Goal: Information Seeking & Learning: Understand process/instructions

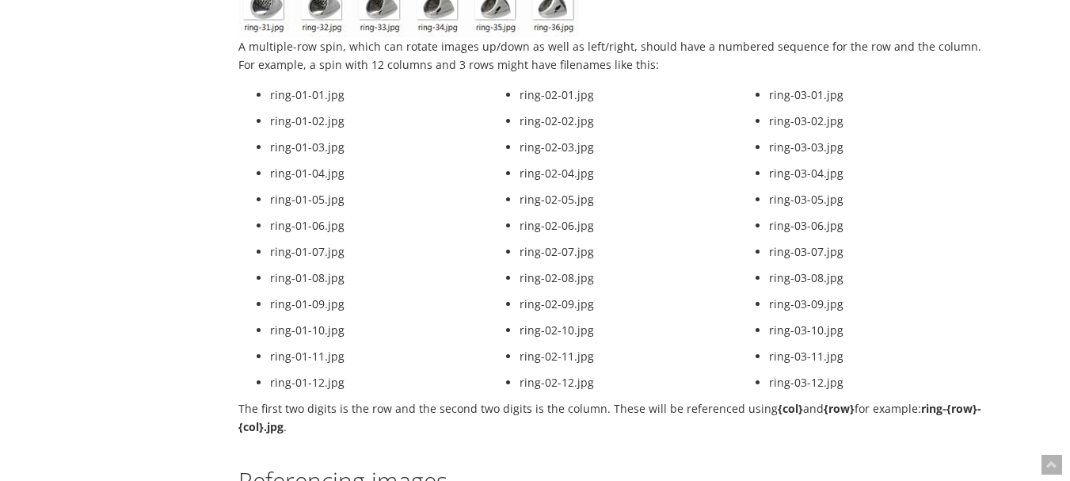
scroll to position [2058, 0]
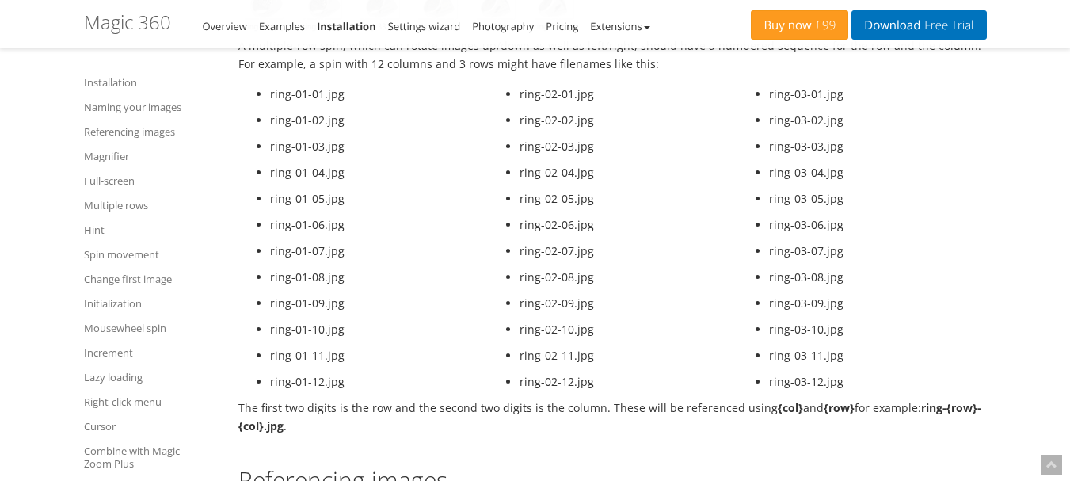
click at [317, 145] on li "ring-01-03.jpg" at bounding box center [379, 146] width 218 height 18
click at [317, 175] on li "ring-01-04.jpg" at bounding box center [379, 172] width 218 height 18
click at [311, 202] on li "ring-01-05.jpg" at bounding box center [379, 198] width 218 height 18
click at [311, 227] on li "ring-01-06.jpg" at bounding box center [379, 224] width 218 height 18
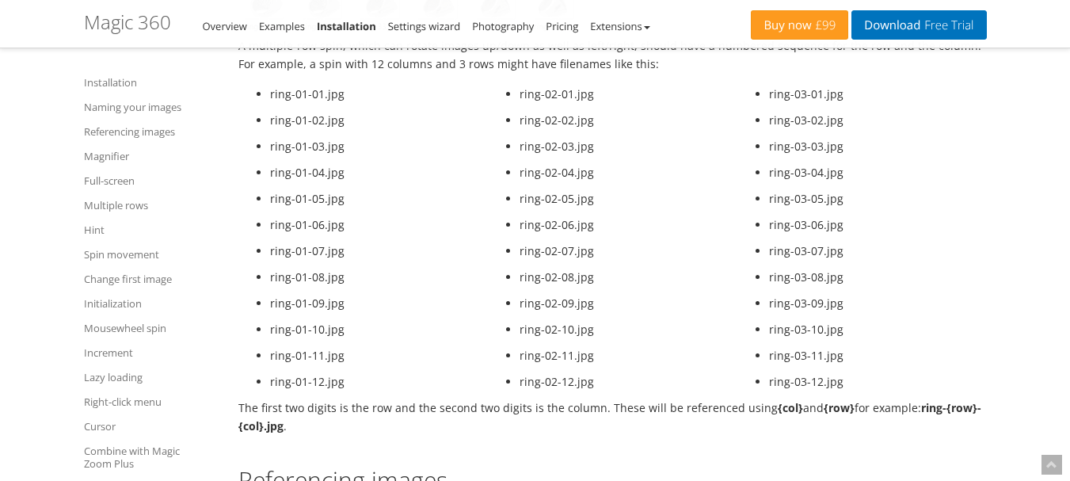
click at [310, 252] on li "ring-01-07.jpg" at bounding box center [379, 251] width 218 height 18
click at [308, 280] on li "ring-01-08.jpg" at bounding box center [379, 277] width 218 height 18
click at [310, 303] on li "ring-01-09.jpg" at bounding box center [379, 303] width 218 height 18
click at [318, 329] on li "ring-01-10.jpg" at bounding box center [379, 329] width 218 height 18
click at [318, 352] on li "ring-01-11.jpg" at bounding box center [379, 355] width 218 height 18
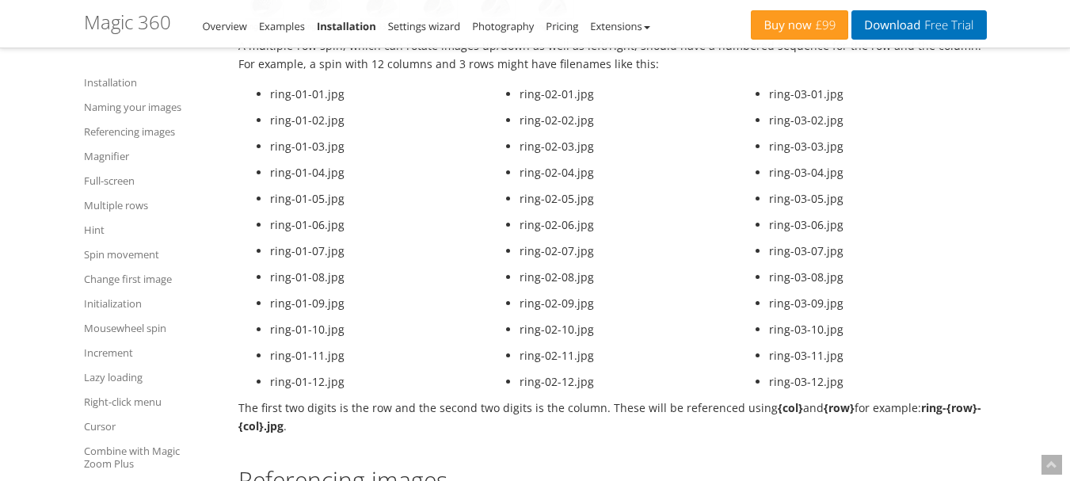
click at [318, 372] on li "ring-01-12.jpg" at bounding box center [379, 381] width 218 height 18
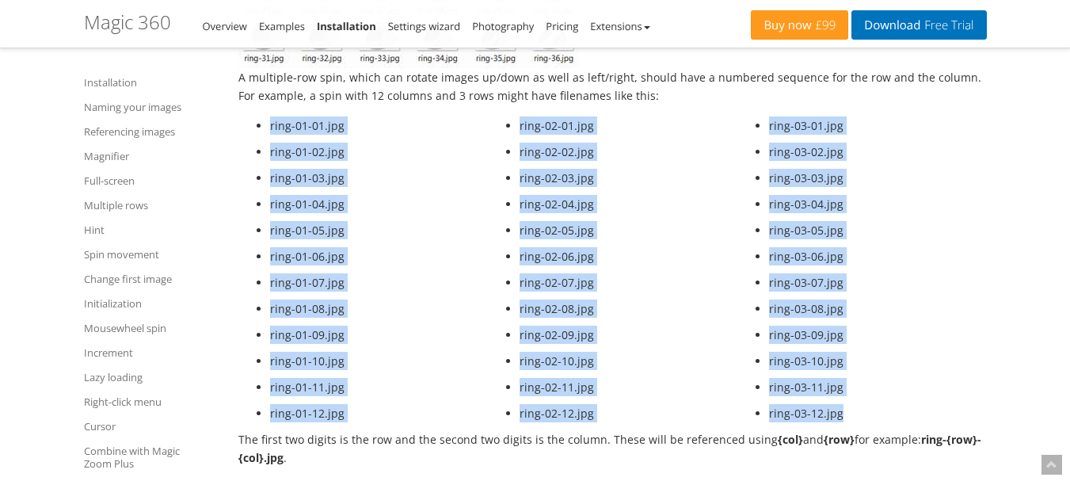
drag, startPoint x: 249, startPoint y: 115, endPoint x: 853, endPoint y: 406, distance: 670.6
click at [853, 406] on tr "ring-01-01.jpg ring-01-02.jpg ring-01-03.jpg ring-01-04.jpg ring-01-05.jpg ring…" at bounding box center [612, 271] width 748 height 318
copy tr "ring-01-01.jpg ring-01-02.jpg ring-01-03.jpg ring-01-04.jpg ring-01-05.jpg ring…"
